Goal: Transaction & Acquisition: Purchase product/service

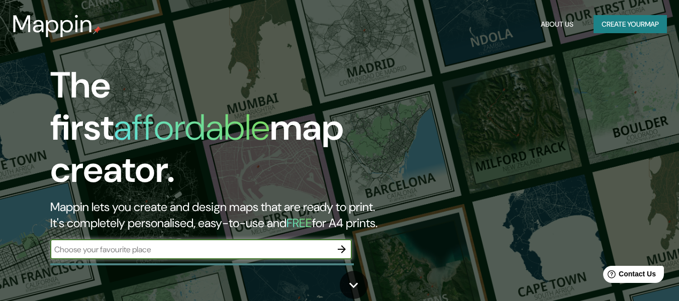
click at [211, 244] on input "text" at bounding box center [191, 250] width 282 height 12
click at [58, 244] on input "xochimilco [GEOGRAPHIC_DATA]" at bounding box center [191, 250] width 282 height 12
type input "Xochimilco [GEOGRAPHIC_DATA]"
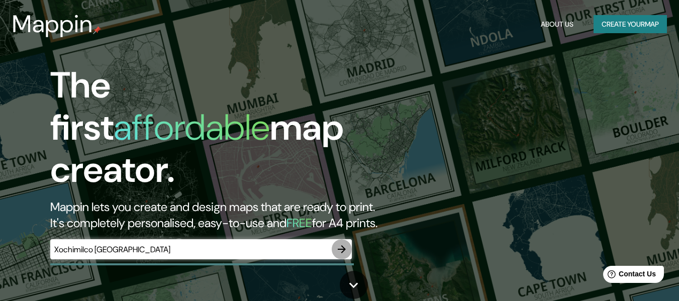
click at [346, 243] on icon "button" at bounding box center [342, 249] width 12 height 12
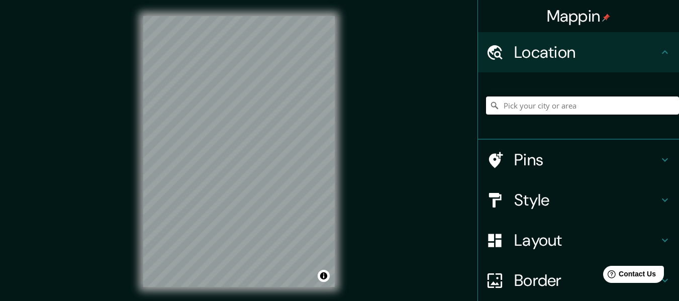
click at [548, 100] on input "Pick your city or area" at bounding box center [582, 106] width 193 height 18
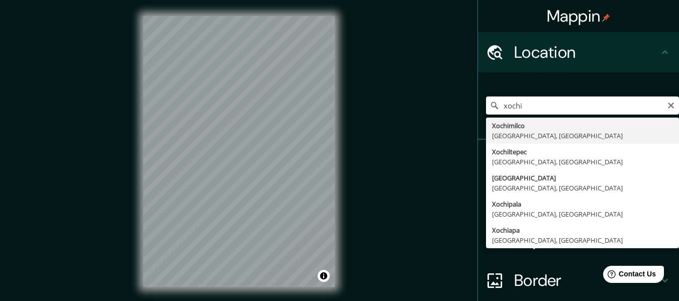
type input "Xochimilco, [GEOGRAPHIC_DATA], [GEOGRAPHIC_DATA]"
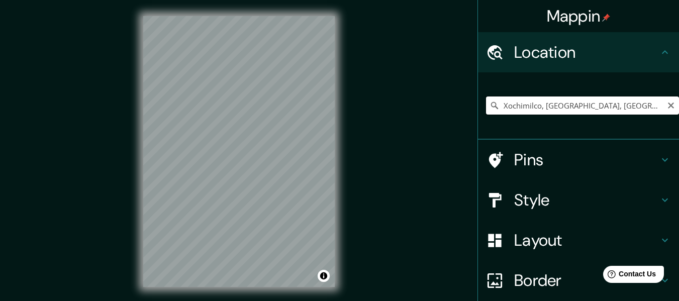
click at [627, 106] on input "Xochimilco, [GEOGRAPHIC_DATA], [GEOGRAPHIC_DATA]" at bounding box center [582, 106] width 193 height 18
click at [638, 109] on input "Xochimilco, [GEOGRAPHIC_DATA], [GEOGRAPHIC_DATA]" at bounding box center [582, 106] width 193 height 18
click at [636, 108] on input "Xochimilco, [GEOGRAPHIC_DATA], [GEOGRAPHIC_DATA]" at bounding box center [582, 106] width 193 height 18
click at [667, 103] on icon "Clear" at bounding box center [671, 106] width 8 height 8
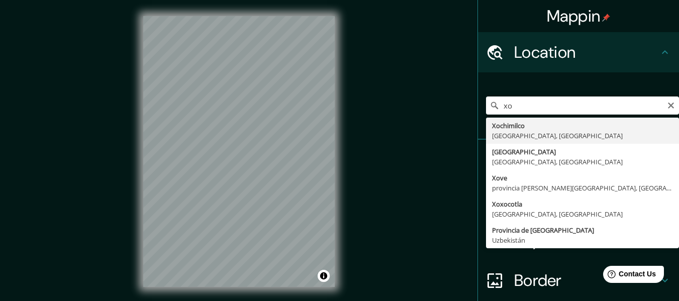
type input "Xochimilco, [GEOGRAPHIC_DATA], [GEOGRAPHIC_DATA]"
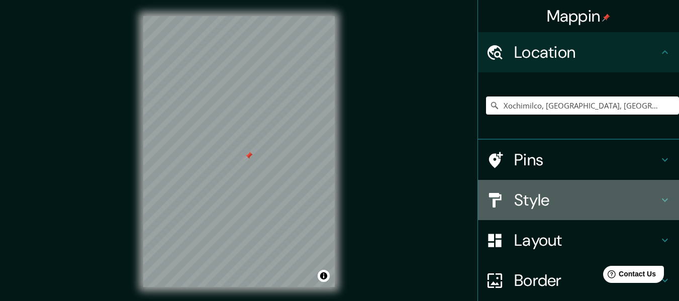
click at [533, 195] on h4 "Style" at bounding box center [586, 200] width 145 height 20
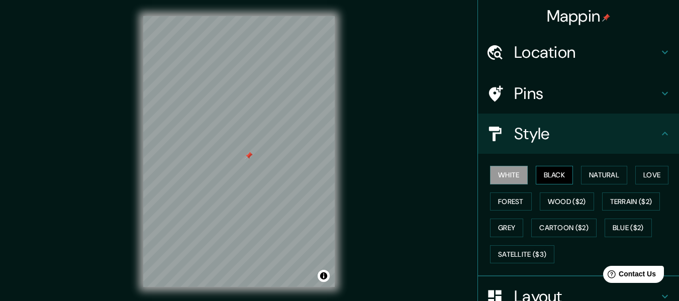
click at [554, 171] on button "Black" at bounding box center [555, 175] width 38 height 19
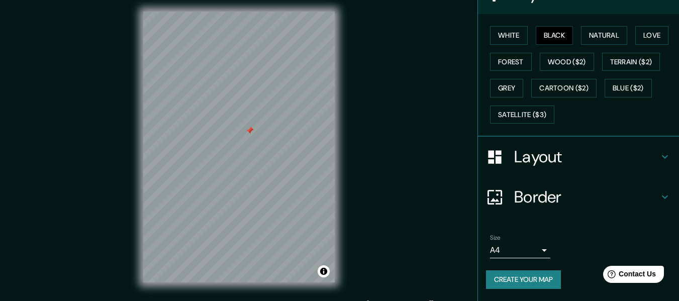
scroll to position [18, 0]
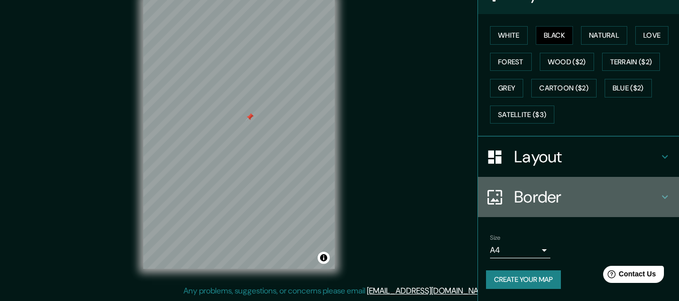
click at [543, 195] on h4 "Border" at bounding box center [586, 197] width 145 height 20
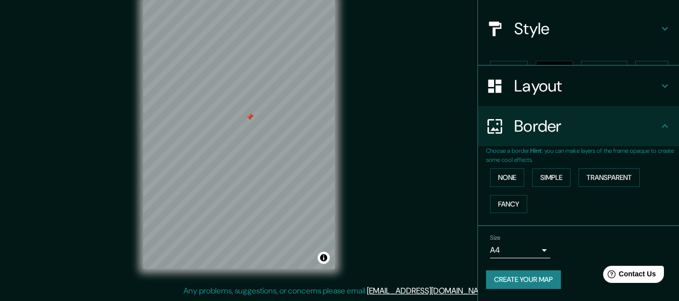
scroll to position [88, 0]
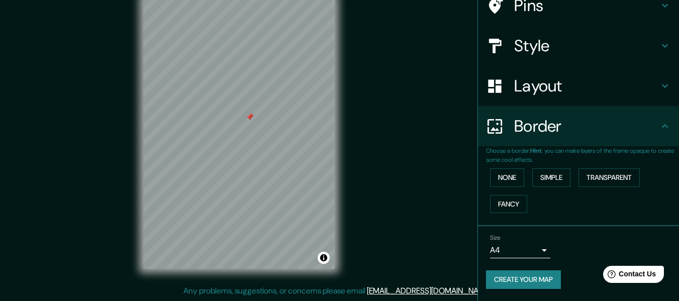
click at [532, 249] on body "Mappin Location [GEOGRAPHIC_DATA], [GEOGRAPHIC_DATA], [GEOGRAPHIC_DATA] Pins St…" at bounding box center [339, 132] width 679 height 301
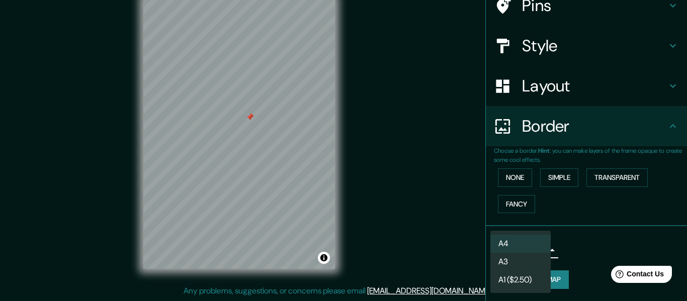
click at [527, 260] on li "A3" at bounding box center [520, 262] width 60 height 18
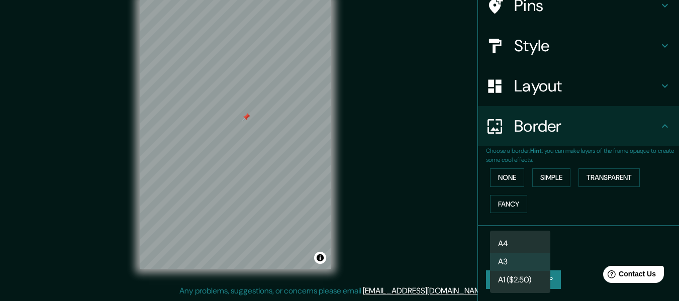
click at [528, 243] on body "Mappin Location [GEOGRAPHIC_DATA], [GEOGRAPHIC_DATA], [GEOGRAPHIC_DATA] Pins St…" at bounding box center [339, 132] width 679 height 301
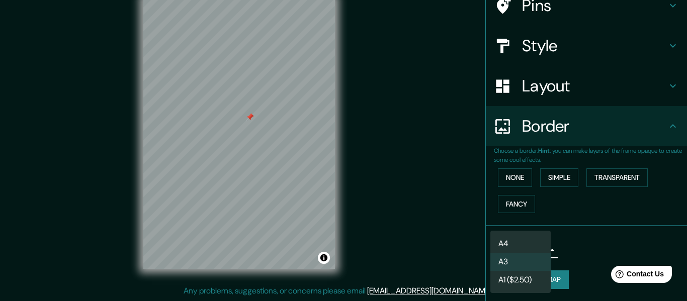
click at [524, 241] on li "A4" at bounding box center [520, 244] width 60 height 18
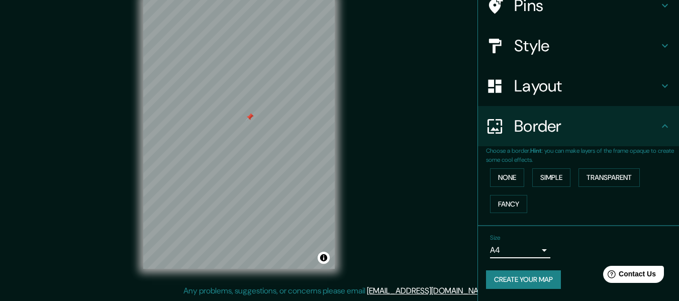
click at [524, 251] on body "Mappin Location [GEOGRAPHIC_DATA], [GEOGRAPHIC_DATA], [GEOGRAPHIC_DATA] Pins St…" at bounding box center [339, 132] width 679 height 301
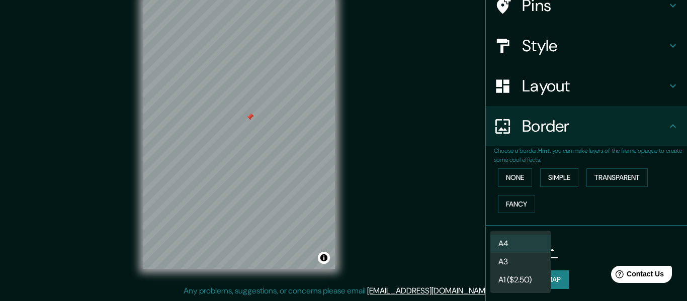
click at [519, 255] on li "A3" at bounding box center [520, 262] width 60 height 18
type input "a4"
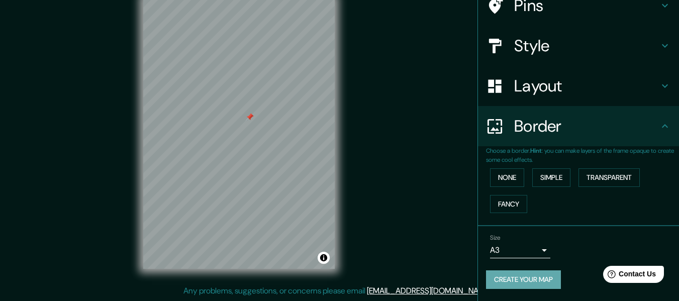
click at [529, 277] on button "Create your map" at bounding box center [523, 280] width 75 height 19
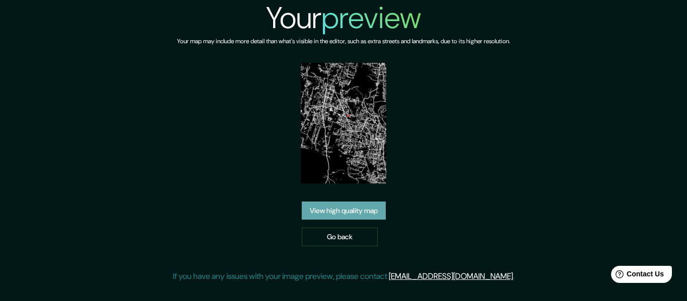
click at [380, 213] on link "View high quality map" at bounding box center [344, 211] width 84 height 19
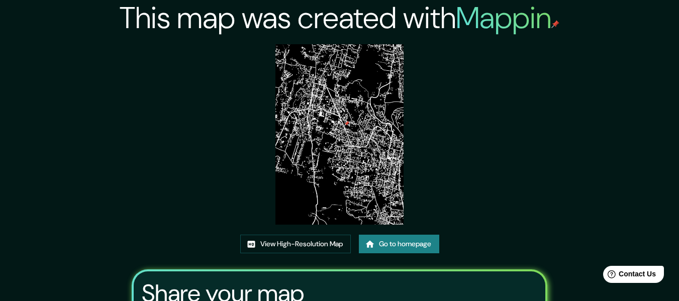
click at [367, 131] on img at bounding box center [340, 134] width 128 height 181
click at [319, 239] on link "View High-Resolution Map" at bounding box center [295, 244] width 111 height 19
click at [421, 249] on link "Go to homepage" at bounding box center [399, 244] width 80 height 19
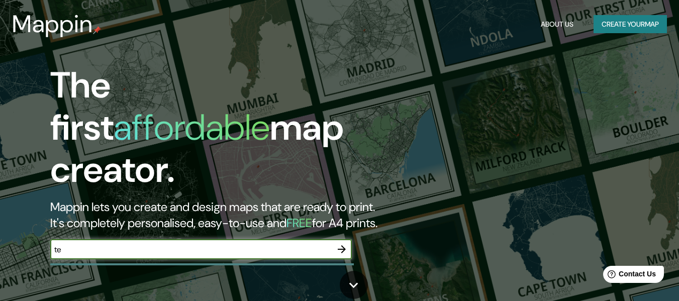
type input "t"
click at [142, 244] on input "text" at bounding box center [191, 250] width 282 height 12
type input "xochimilco"
click at [346, 243] on icon "button" at bounding box center [342, 249] width 12 height 12
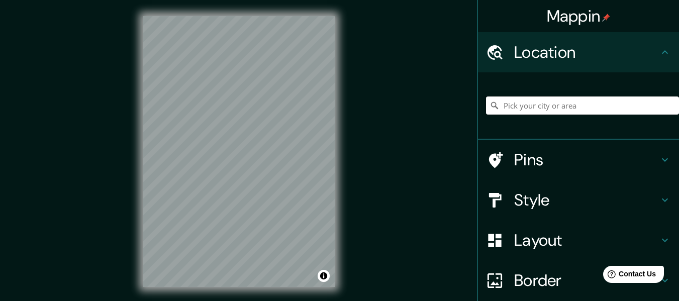
click at [546, 106] on input "Pick your city or area" at bounding box center [582, 106] width 193 height 18
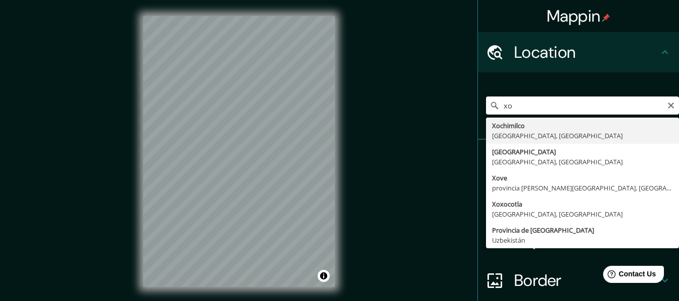
type input "Xochimilco, [GEOGRAPHIC_DATA], [GEOGRAPHIC_DATA]"
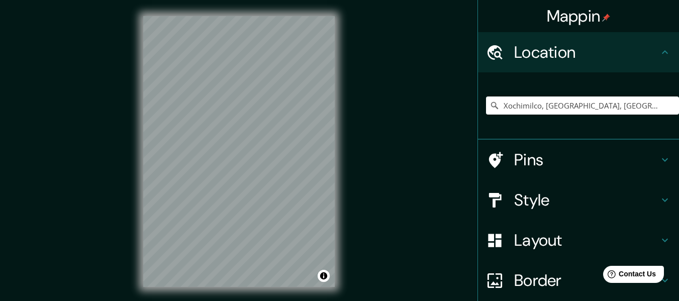
click at [665, 159] on div "Pins" at bounding box center [578, 160] width 201 height 40
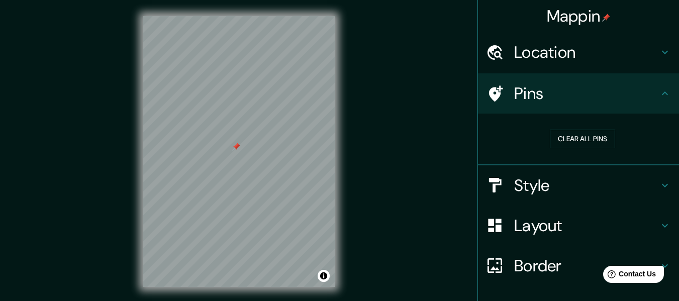
click at [535, 184] on h4 "Style" at bounding box center [586, 186] width 145 height 20
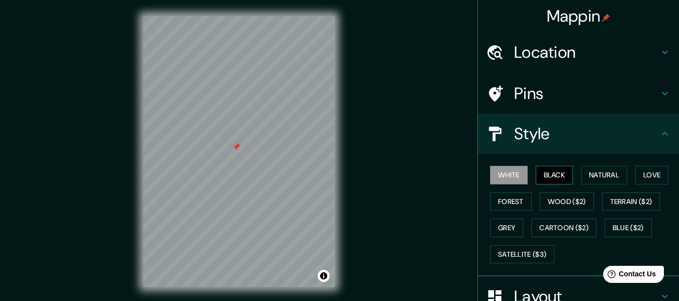
click at [552, 177] on button "Black" at bounding box center [555, 175] width 38 height 19
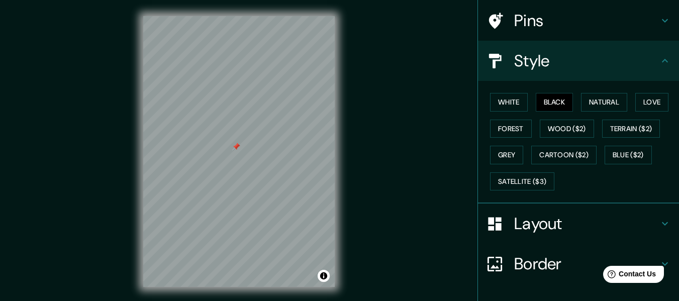
scroll to position [140, 0]
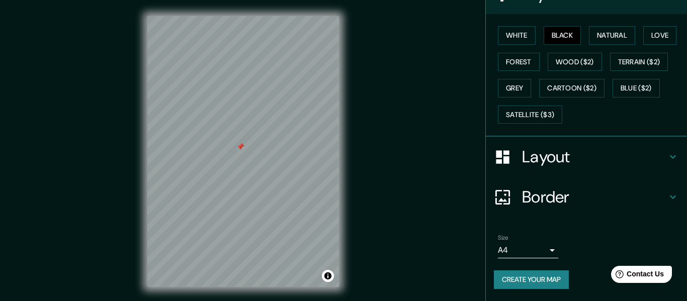
click at [542, 255] on body "Mappin Location Xochimilco, Ciudad de México, México Pins Style White Black Nat…" at bounding box center [343, 150] width 687 height 301
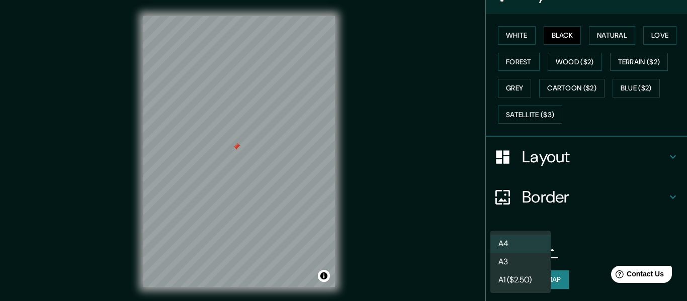
click at [534, 245] on li "A4" at bounding box center [520, 244] width 60 height 18
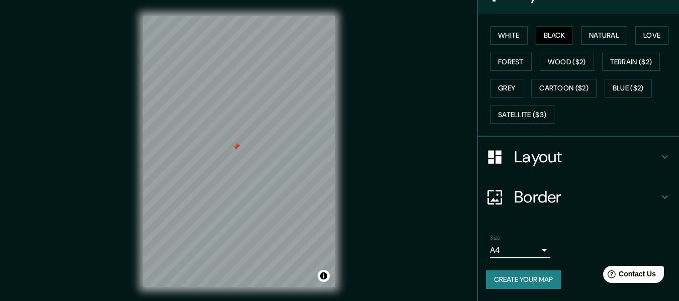
click at [526, 279] on button "Create your map" at bounding box center [523, 280] width 75 height 19
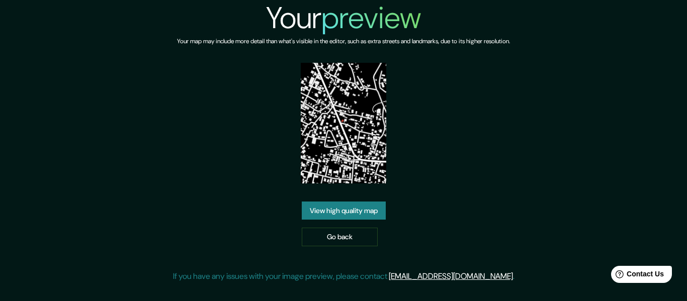
click at [329, 207] on link "View high quality map" at bounding box center [344, 211] width 84 height 19
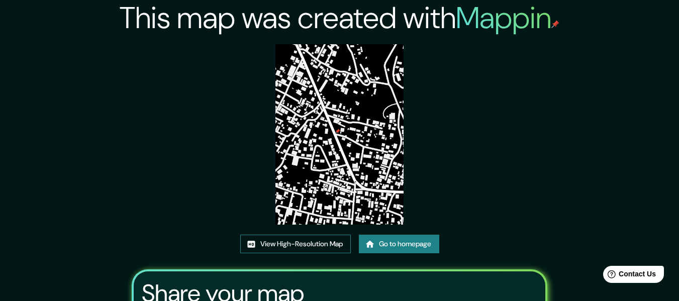
click at [326, 247] on link "View High-Resolution Map" at bounding box center [295, 244] width 111 height 19
